Goal: Task Accomplishment & Management: Use online tool/utility

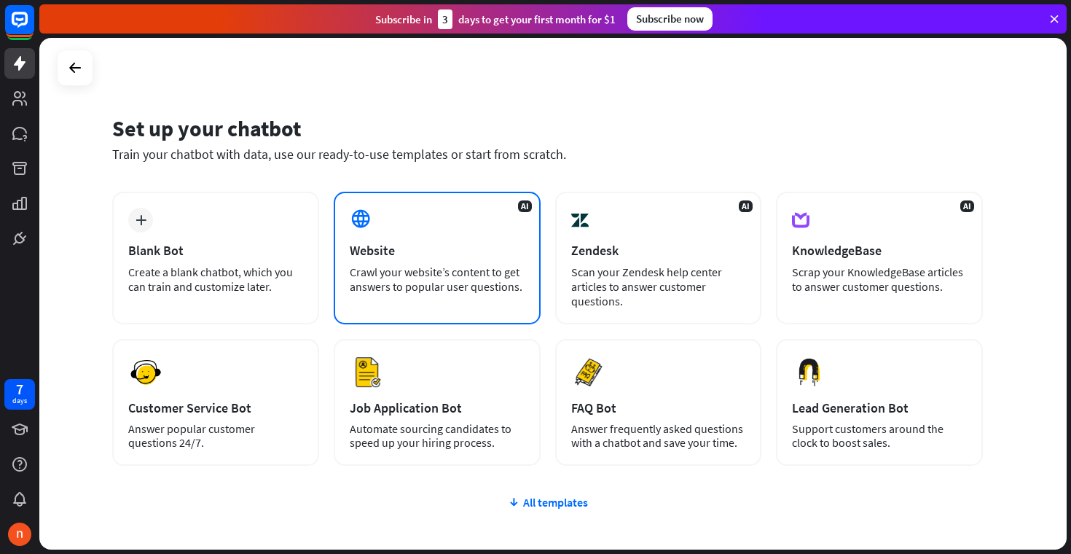
click at [393, 266] on div "Crawl your website’s content to get answers to popular user questions." at bounding box center [437, 278] width 175 height 29
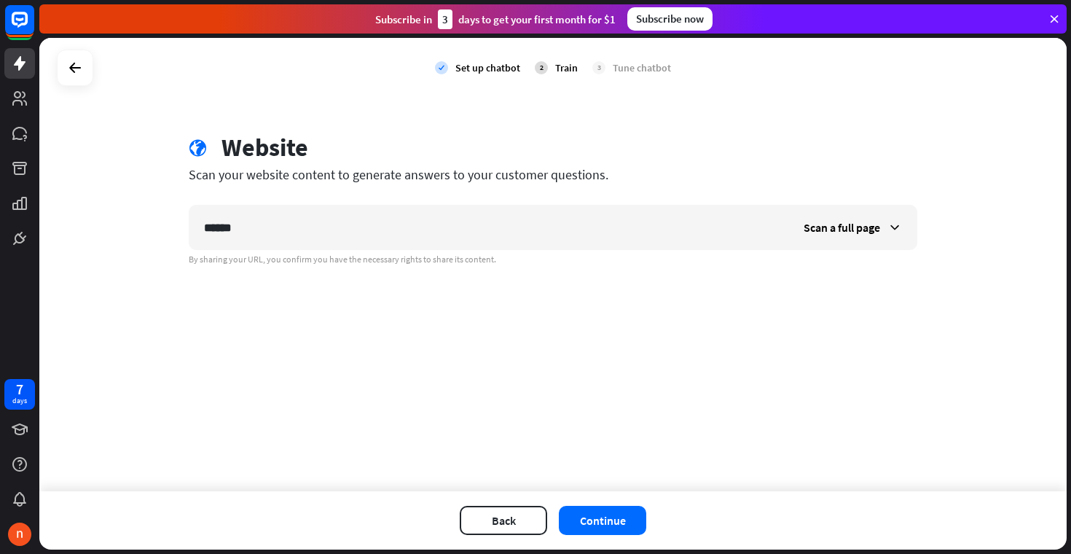
drag, startPoint x: 465, startPoint y: 246, endPoint x: 91, endPoint y: 246, distance: 374.4
click at [92, 246] on div "check Set up chatbot 2 Train 3 Tune chatbot globe Website Scan your website con…" at bounding box center [552, 264] width 1027 height 453
type input "*"
click at [853, 220] on span "Scan a full page" at bounding box center [841, 227] width 76 height 15
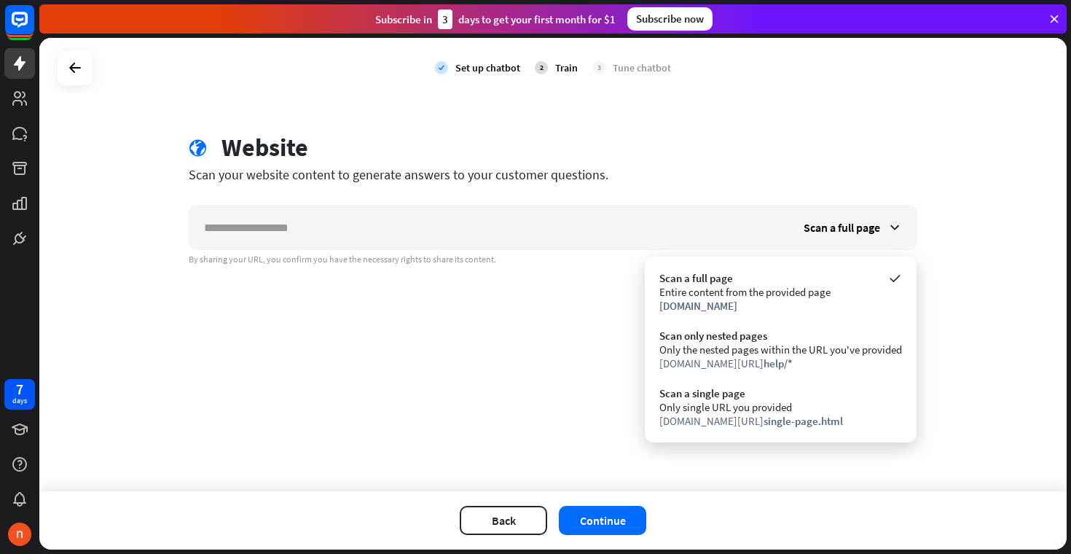
click at [597, 313] on div "check Set up chatbot 2 Train 3 Tune chatbot globe Website Scan your website con…" at bounding box center [552, 264] width 1027 height 453
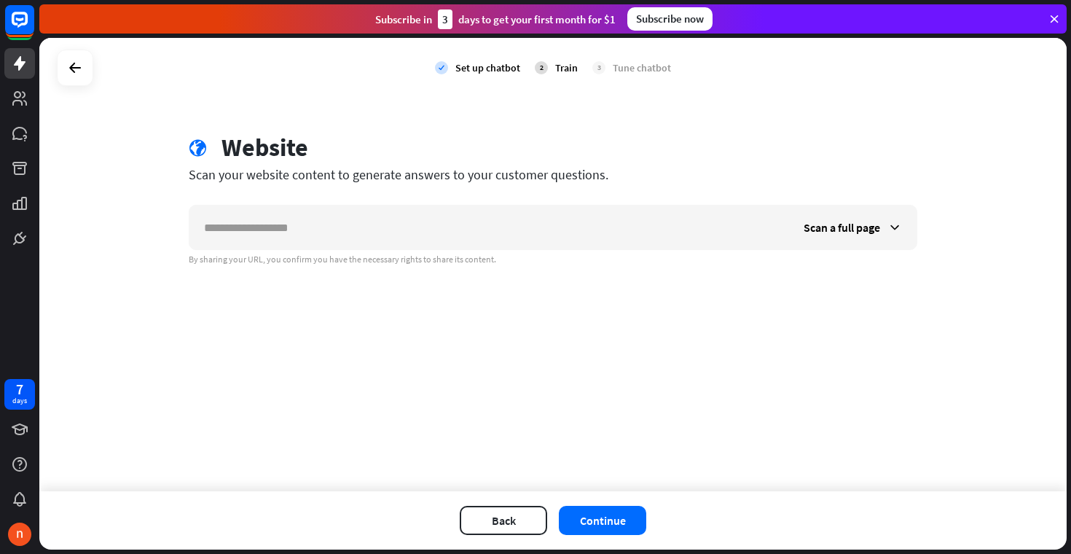
click at [874, 202] on div "globe Website Scan your website content to generate answers to your customer qu…" at bounding box center [552, 199] width 763 height 133
click at [866, 222] on span "Scan a full page" at bounding box center [841, 227] width 76 height 15
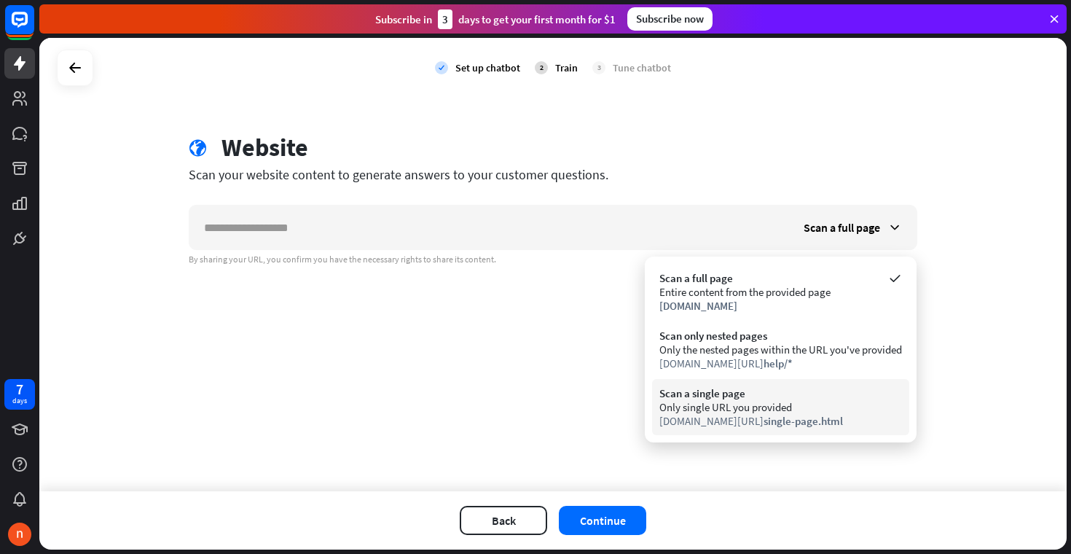
click at [653, 380] on div "Scan a single page Only single URL you provided [DOMAIN_NAME][URL] single-page.…" at bounding box center [780, 407] width 257 height 56
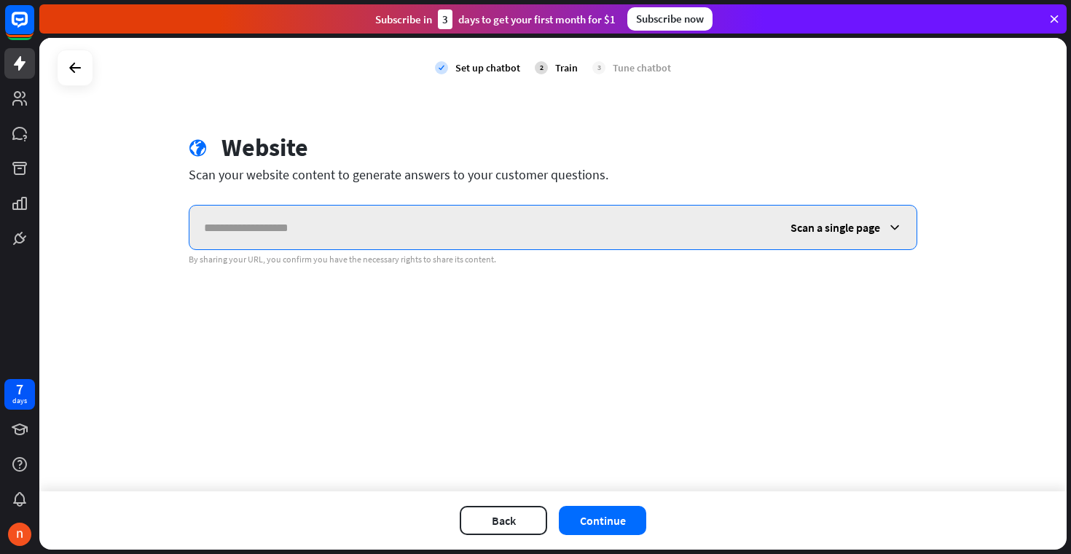
click at [449, 227] on input "text" at bounding box center [482, 227] width 586 height 44
paste input "**********"
type input "**********"
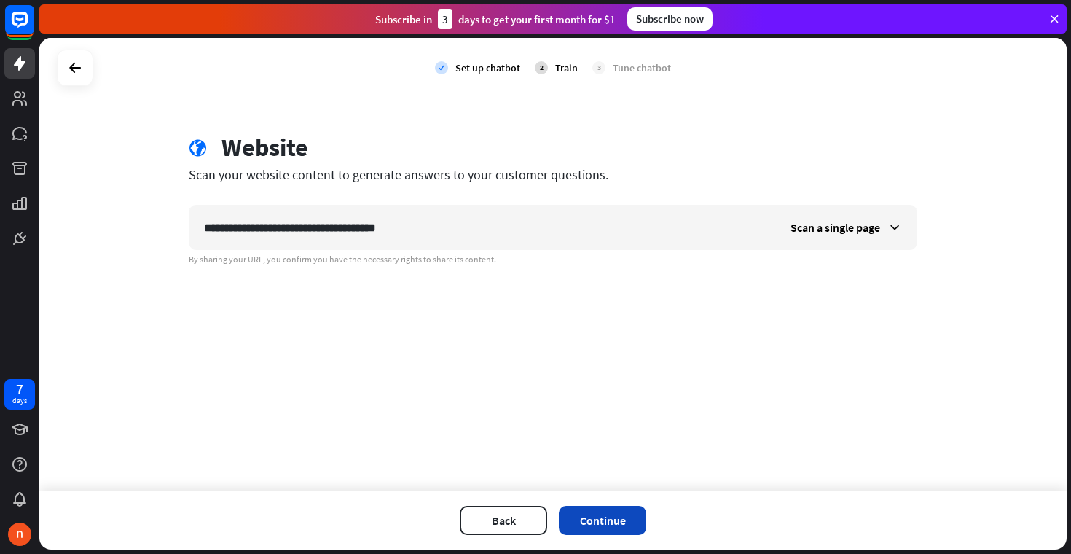
click at [616, 534] on button "Continue" at bounding box center [602, 519] width 87 height 29
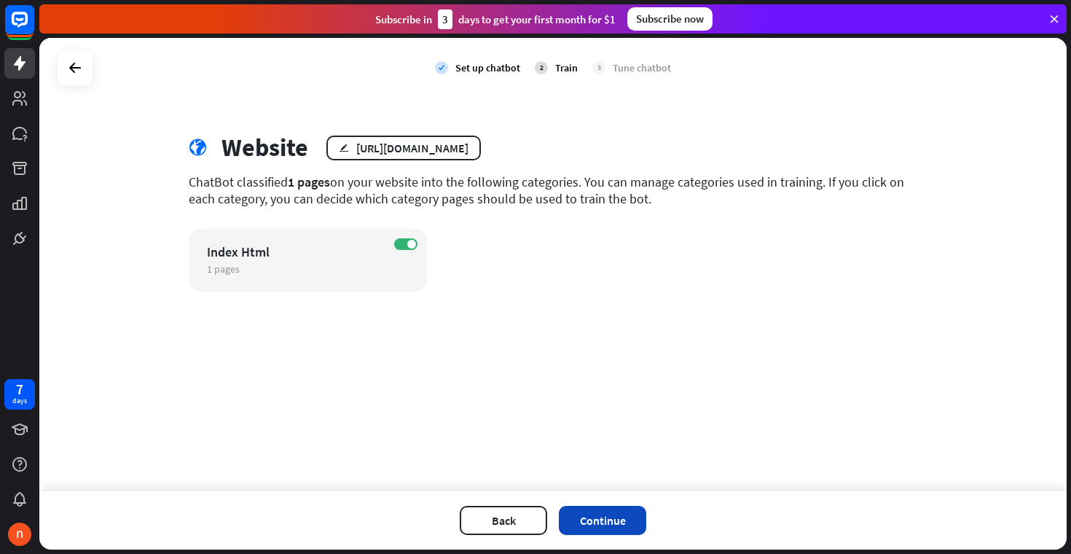
click at [613, 519] on button "Continue" at bounding box center [602, 519] width 87 height 29
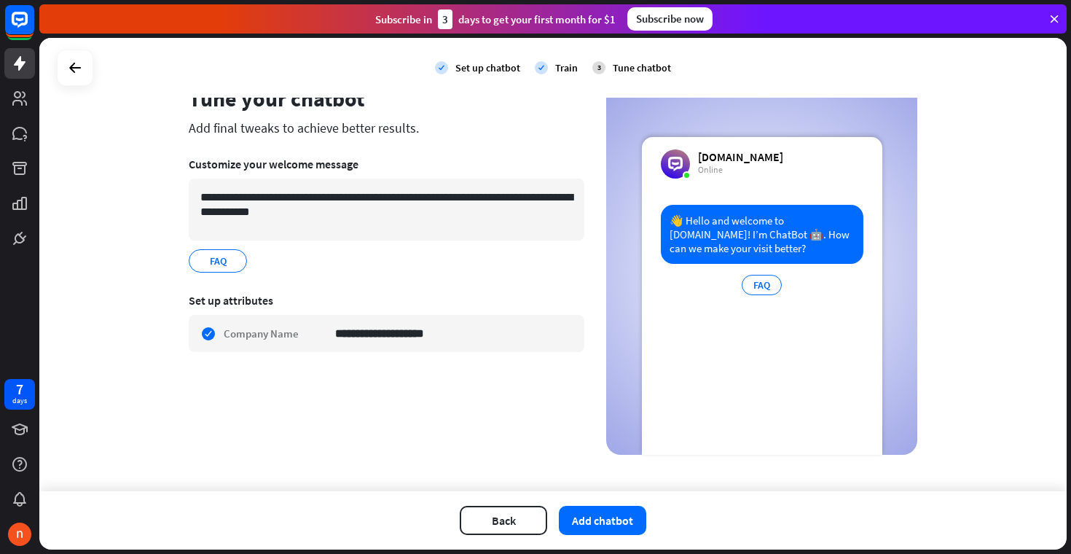
scroll to position [58, 0]
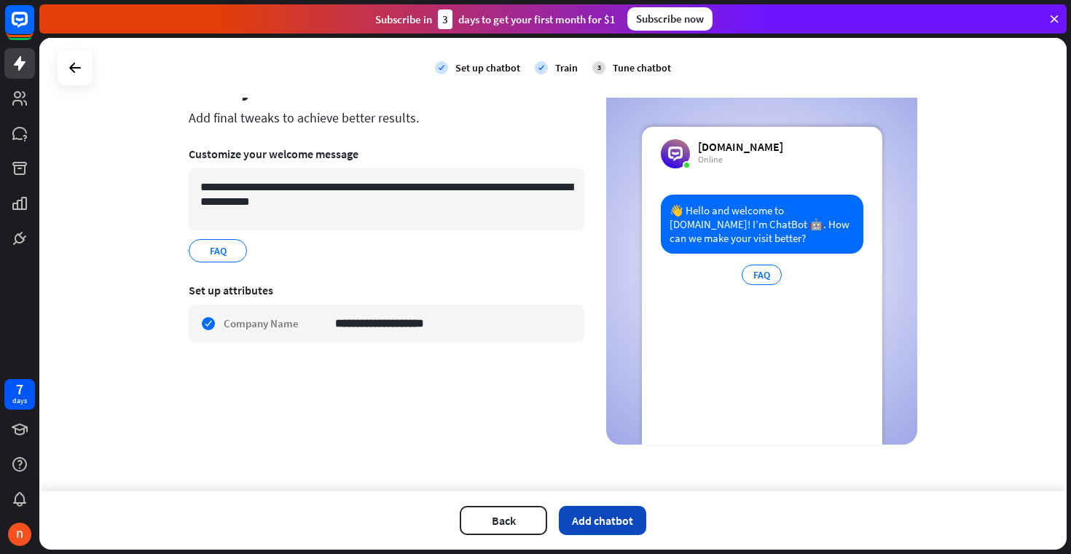
click at [589, 520] on button "Add chatbot" at bounding box center [602, 519] width 87 height 29
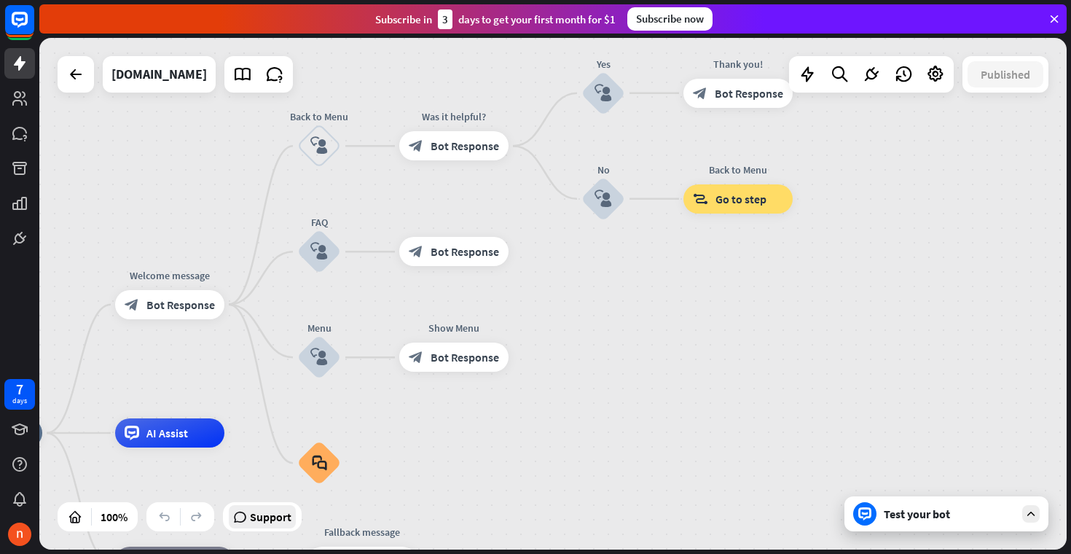
drag, startPoint x: 561, startPoint y: 366, endPoint x: 248, endPoint y: 505, distance: 342.3
click at [248, 505] on div "home_2 Start point Welcome message block_bot_response Bot Response Back to Menu…" at bounding box center [552, 293] width 1027 height 511
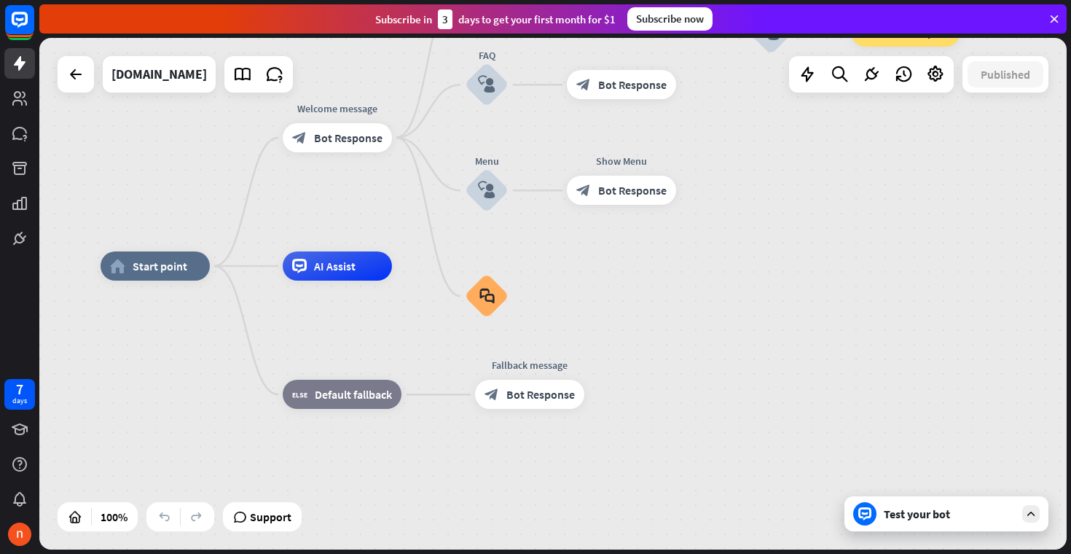
drag, startPoint x: 701, startPoint y: 394, endPoint x: 869, endPoint y: 227, distance: 237.4
click at [869, 227] on div "home_2 Start point Welcome message block_bot_response Bot Response Back to Menu…" at bounding box center [552, 293] width 1027 height 511
click at [928, 515] on div "Test your bot" at bounding box center [948, 513] width 131 height 15
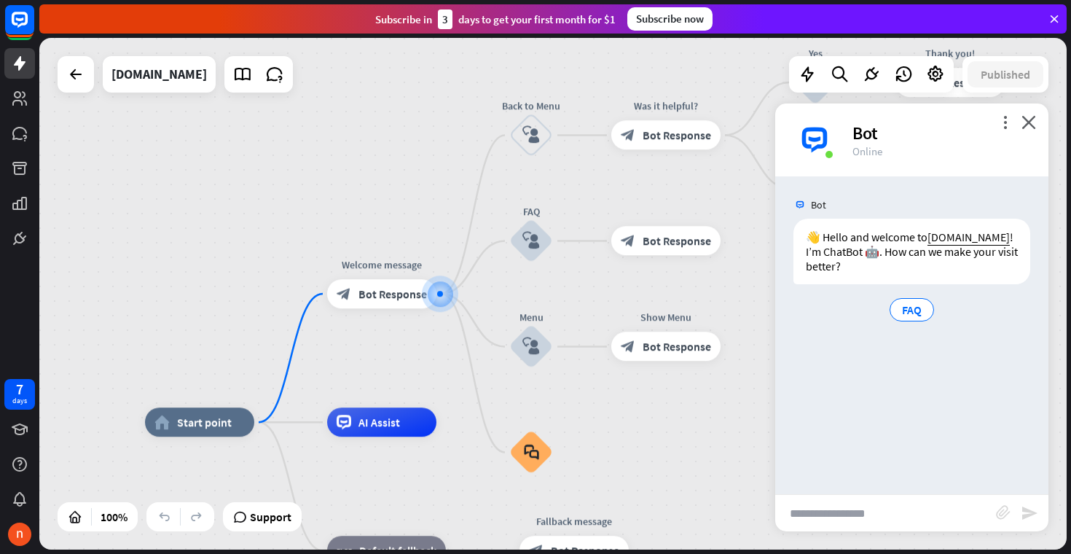
click at [908, 527] on input "text" at bounding box center [885, 513] width 221 height 36
type input "**"
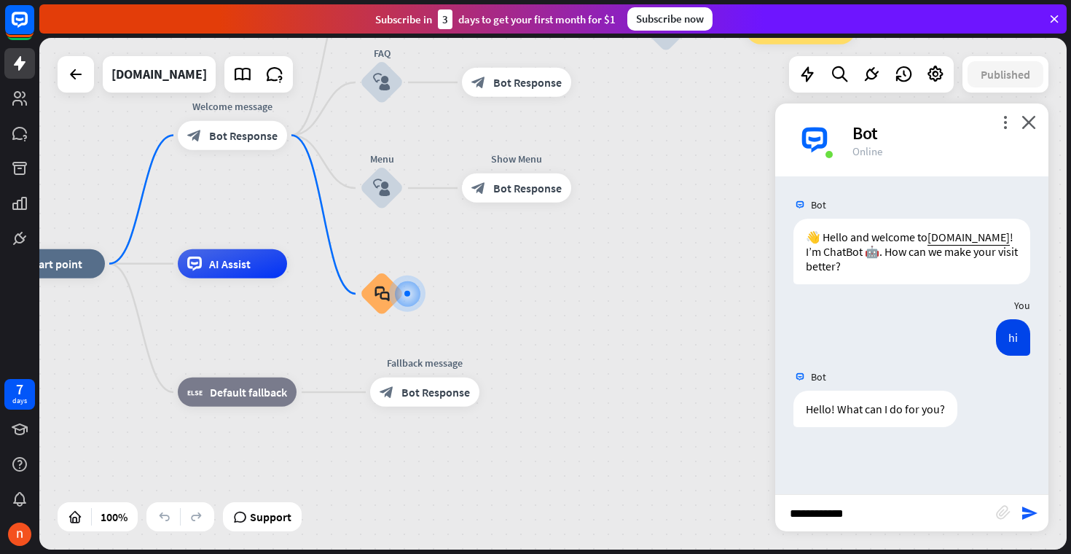
type input "**********"
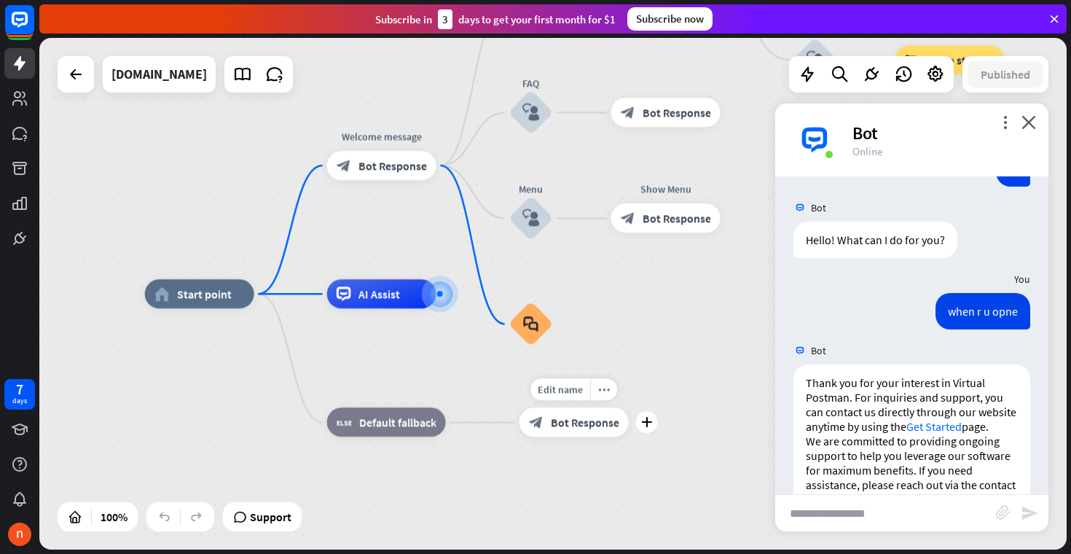
scroll to position [214, 0]
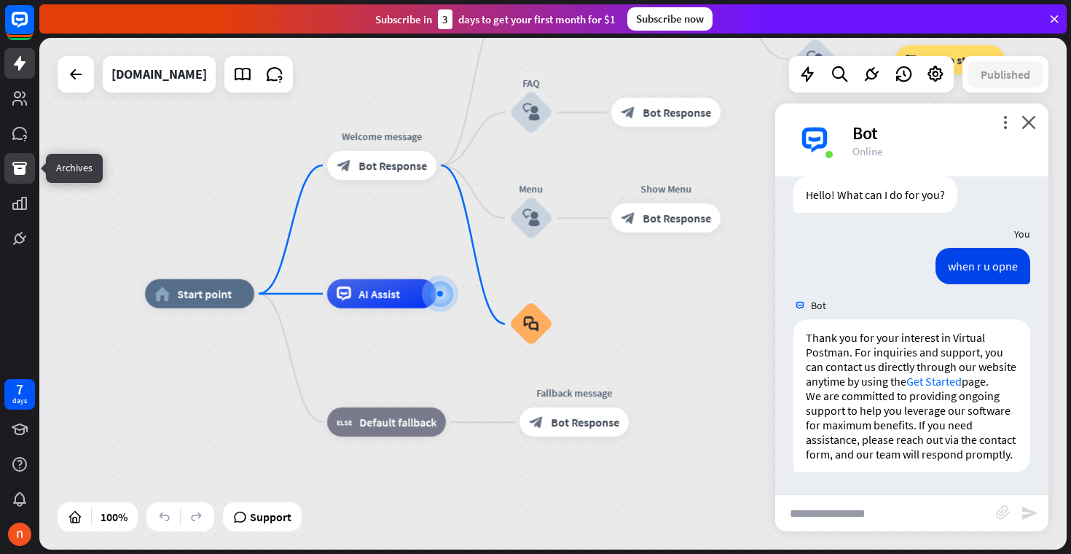
click at [20, 169] on icon at bounding box center [19, 168] width 15 height 13
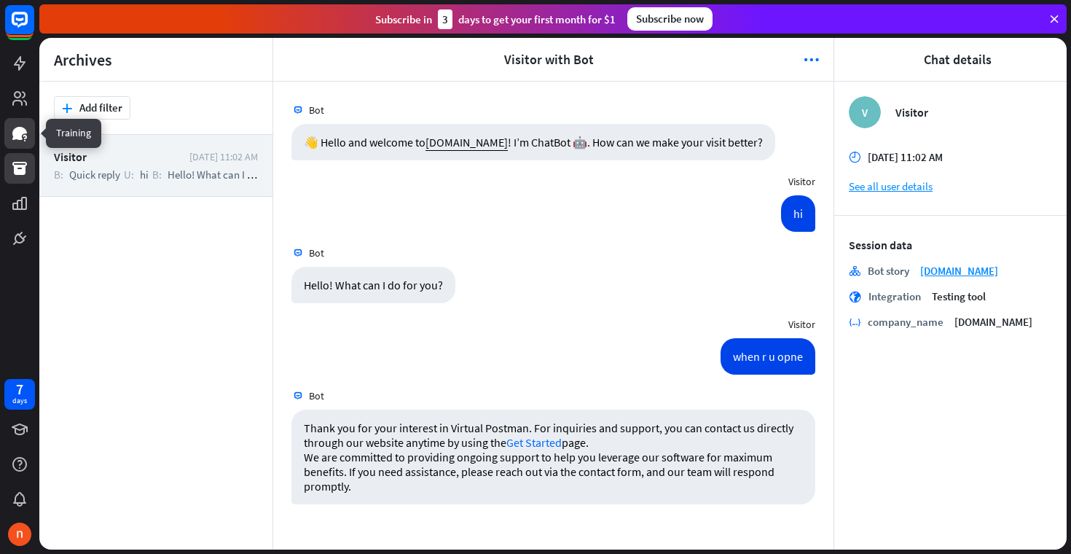
click at [20, 137] on icon at bounding box center [19, 133] width 15 height 13
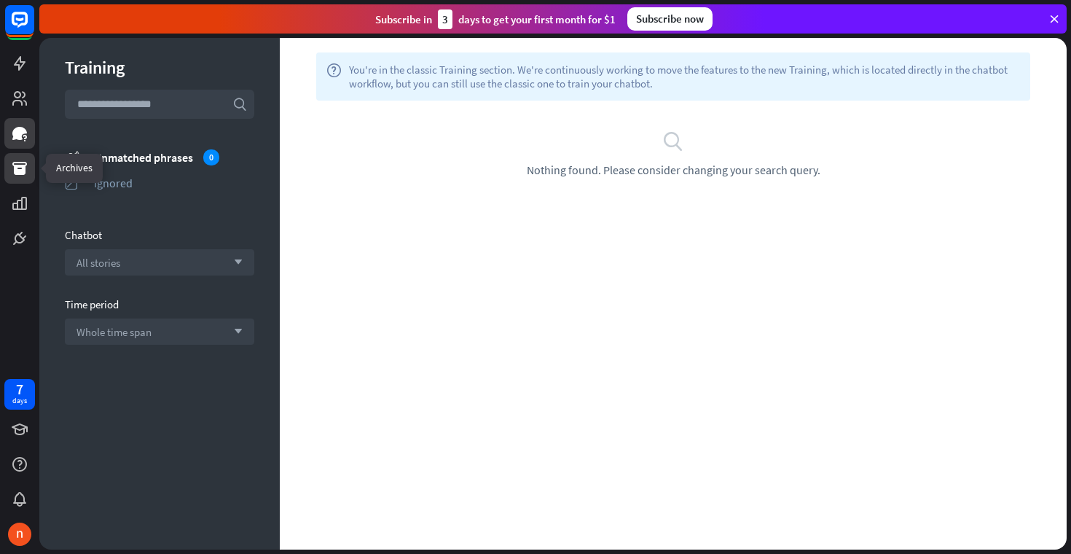
click at [18, 158] on link at bounding box center [19, 168] width 31 height 31
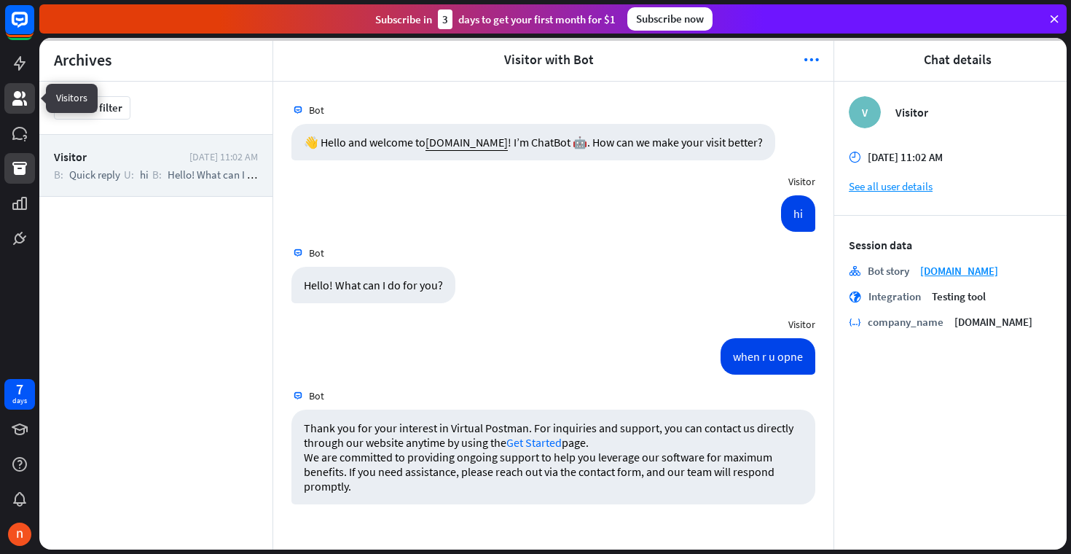
click at [26, 93] on icon at bounding box center [19, 98] width 17 height 17
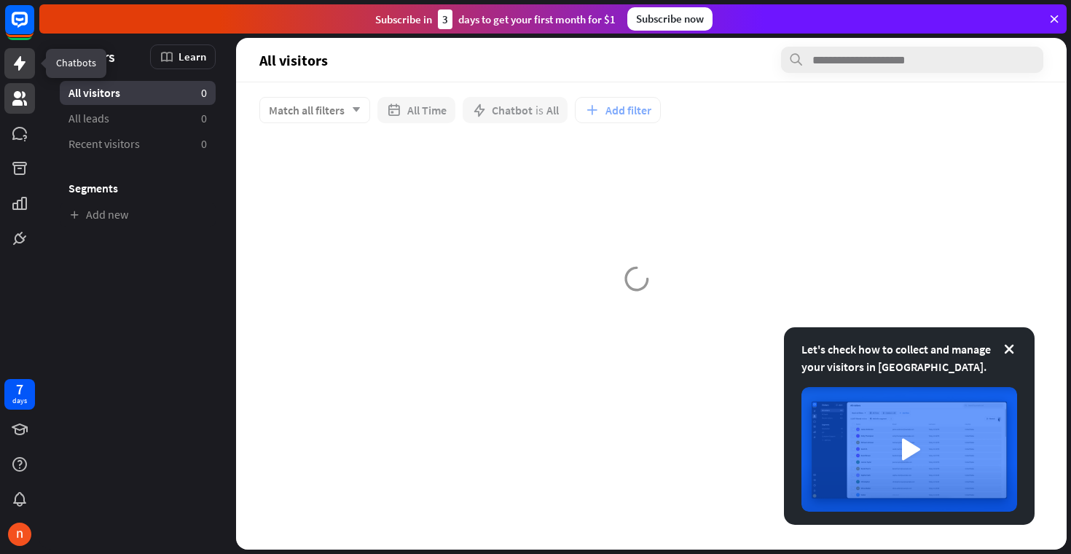
click at [19, 66] on icon at bounding box center [20, 63] width 12 height 15
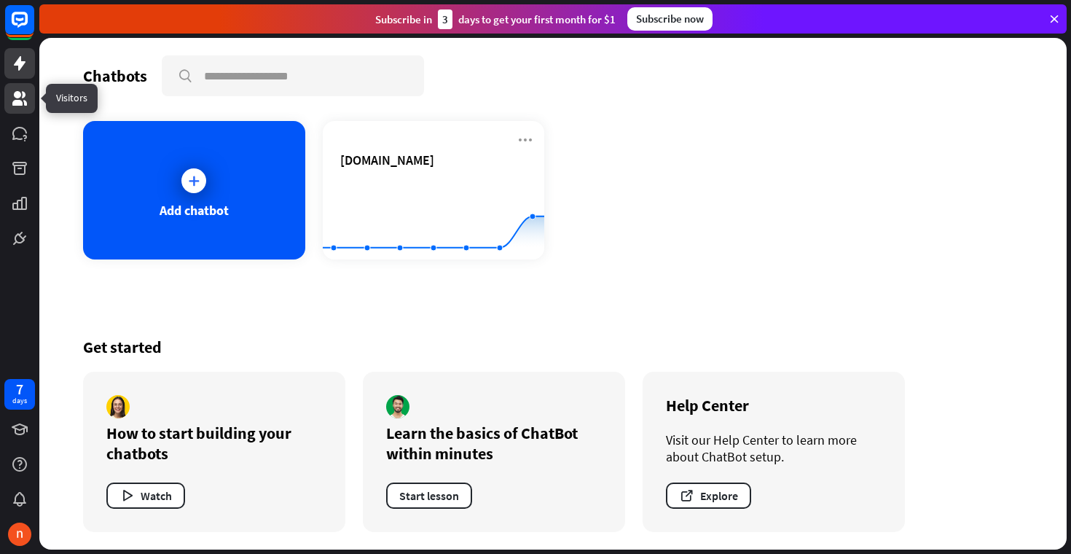
click at [20, 106] on icon at bounding box center [19, 98] width 17 height 17
